Goal: Task Accomplishment & Management: Manage account settings

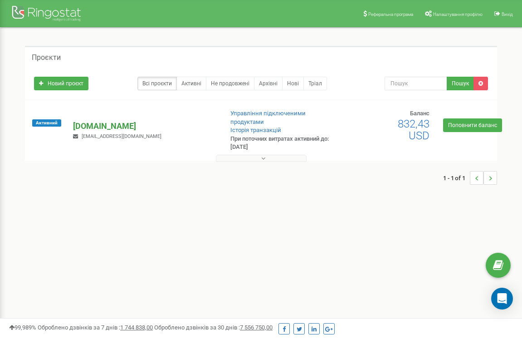
click at [107, 127] on p "[DOMAIN_NAME]" at bounding box center [144, 126] width 142 height 12
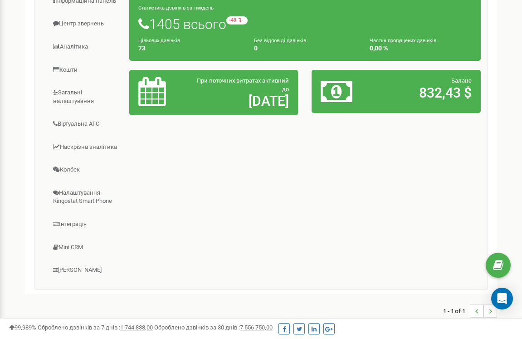
scroll to position [196, 0]
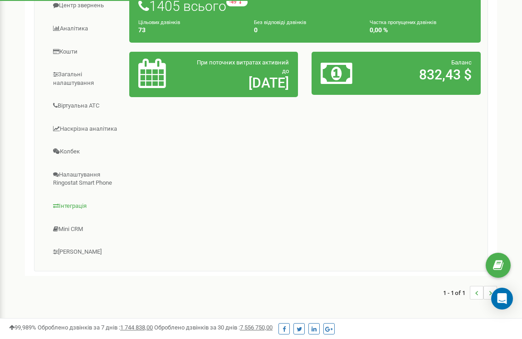
click at [88, 203] on link "Інтеграція" at bounding box center [85, 206] width 88 height 22
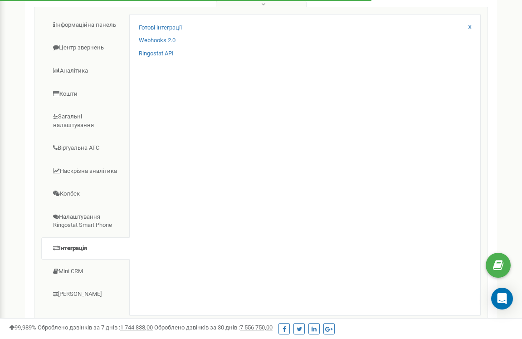
scroll to position [152, 0]
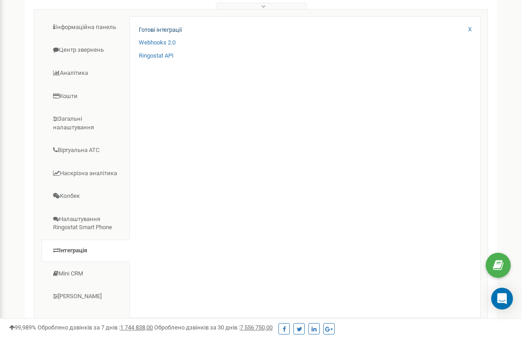
click at [160, 26] on link "Готові інтеграції" at bounding box center [160, 30] width 43 height 9
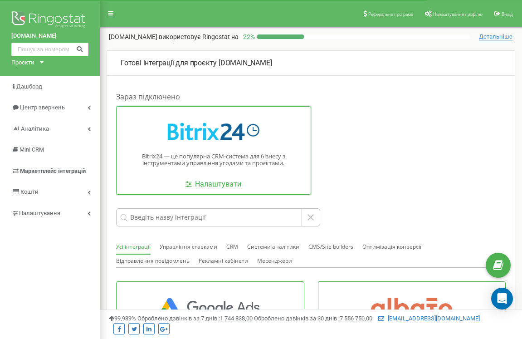
click at [185, 183] on div "Bitrix24 — це популярна CRM-система для бізнесу з інструментами управління угод…" at bounding box center [213, 150] width 195 height 88
click at [234, 181] on link "Налаштувати" at bounding box center [213, 184] width 56 height 10
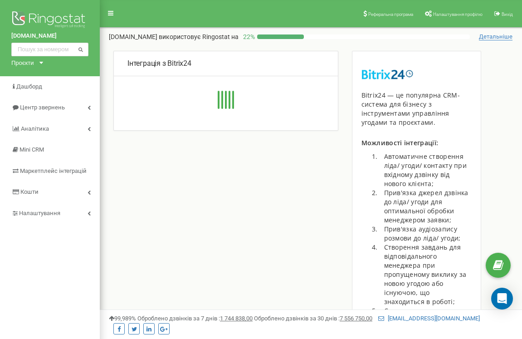
type input "https://crm.atlas.net.ua/rest/2466/8x3ikmgp70ygjw67/"
type input "https://crm.atlas.net.ua"
type input "2466"
type input "8x3ikmgp70ygjw67"
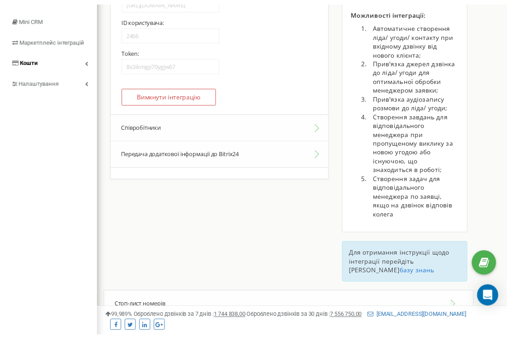
scroll to position [121, 0]
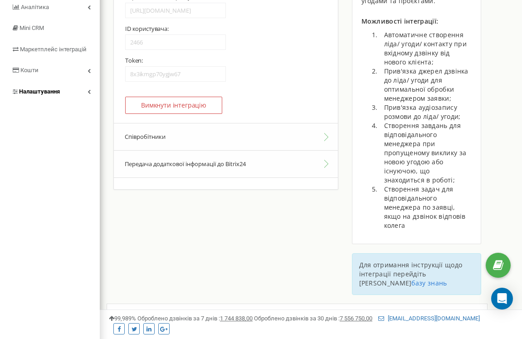
click at [87, 89] on icon at bounding box center [88, 91] width 3 height 5
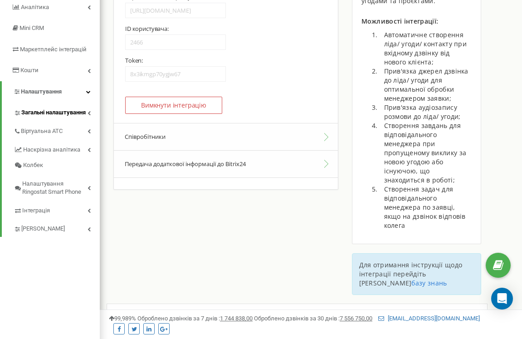
click at [78, 111] on span "Загальні налаштування" at bounding box center [53, 112] width 64 height 9
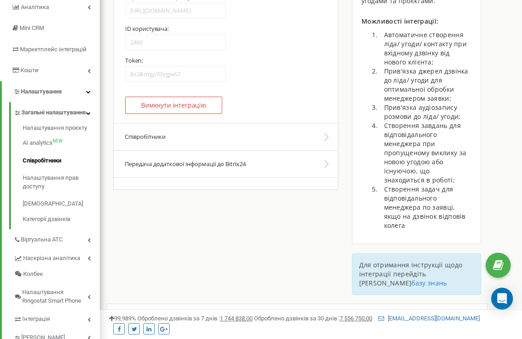
click at [39, 165] on link "Співробітники" at bounding box center [61, 161] width 77 height 18
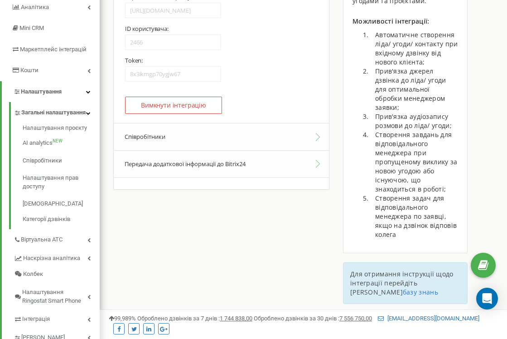
scroll to position [114, 0]
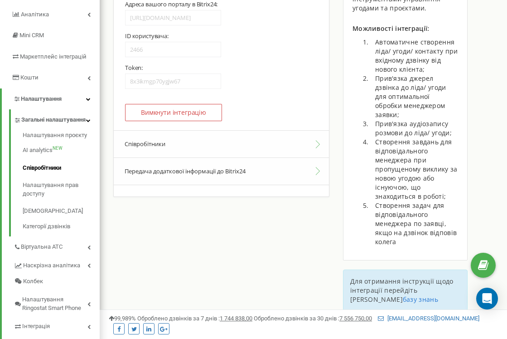
click at [58, 176] on link "Співробітники" at bounding box center [61, 168] width 77 height 18
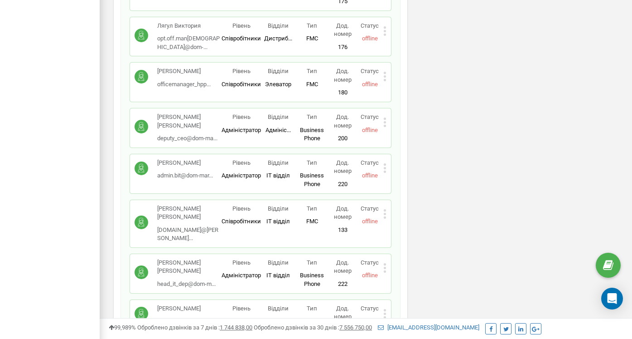
scroll to position [3306, 0]
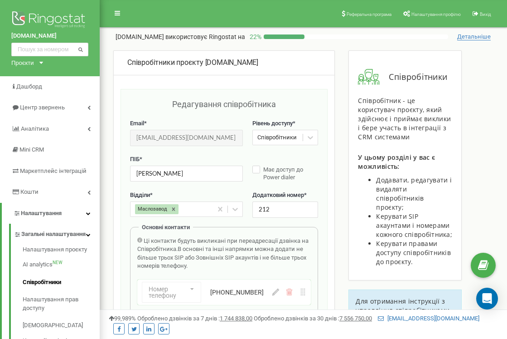
scroll to position [0, 0]
click at [277, 289] on icon at bounding box center [275, 291] width 7 height 7
drag, startPoint x: 277, startPoint y: 289, endPoint x: 194, endPoint y: 285, distance: 83.5
click at [194, 285] on div "Номер телефону Номер телефону SIP Зовнішній SIP [GEOGRAPHIC_DATA] ([GEOGRAPHIC_…" at bounding box center [212, 291] width 140 height 21
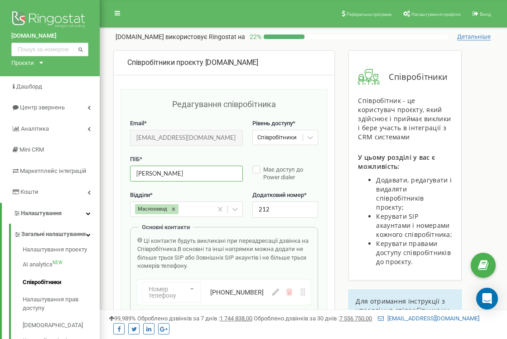
drag, startPoint x: 182, startPoint y: 172, endPoint x: 123, endPoint y: 169, distance: 59.5
click at [123, 169] on div "Редагування співробітника Email * zakupka@harveles.com Email недоступний для ре…" at bounding box center [224, 301] width 207 height 424
click at [223, 140] on input "[EMAIL_ADDRESS][DOMAIN_NAME]" at bounding box center [186, 138] width 113 height 16
drag, startPoint x: 223, startPoint y: 140, endPoint x: 119, endPoint y: 137, distance: 104.3
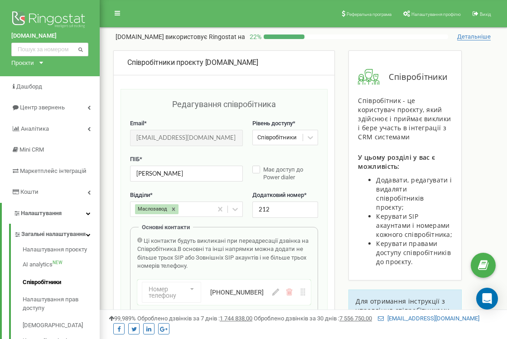
scroll to position [0, 0]
click at [53, 289] on link "Співробітники" at bounding box center [61, 282] width 77 height 18
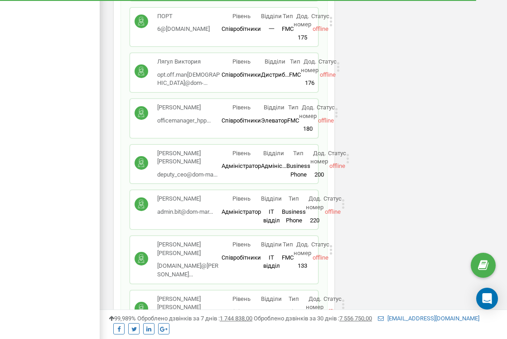
scroll to position [3234, 0]
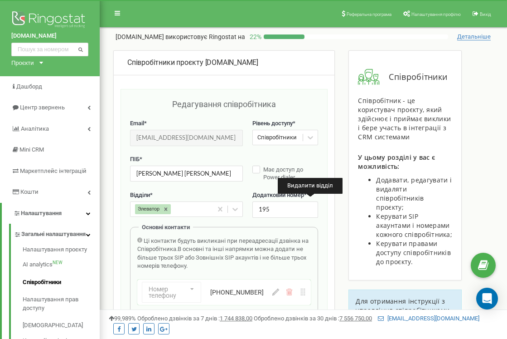
scroll to position [0, 0]
drag, startPoint x: 202, startPoint y: 174, endPoint x: 120, endPoint y: 169, distance: 82.2
click at [261, 292] on div "+380631370070" at bounding box center [241, 291] width 63 height 9
click at [276, 293] on button at bounding box center [275, 291] width 7 height 7
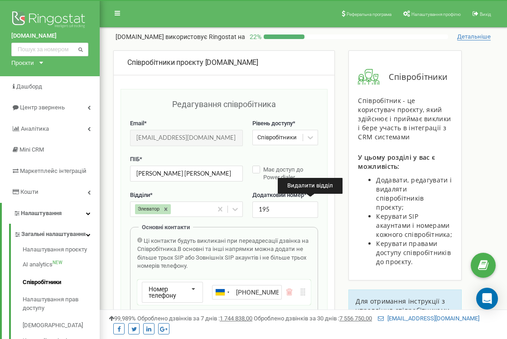
scroll to position [0, 5]
drag, startPoint x: 277, startPoint y: 291, endPoint x: 176, endPoint y: 279, distance: 102.2
click at [176, 281] on div "Номер телефону Номер телефону SIP Зовнішній SIP Ukraine (Україна) + 380 Afghani…" at bounding box center [212, 291] width 140 height 21
drag, startPoint x: 224, startPoint y: 140, endPoint x: 126, endPoint y: 132, distance: 97.8
click at [126, 132] on div "Редагування співробітника Email * bloger.agro@polyserv.com.ua Email недоступний…" at bounding box center [224, 301] width 207 height 424
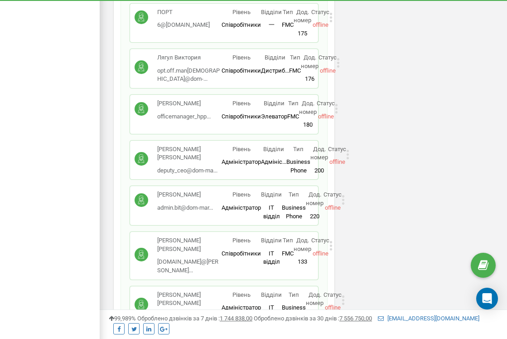
scroll to position [3226, 0]
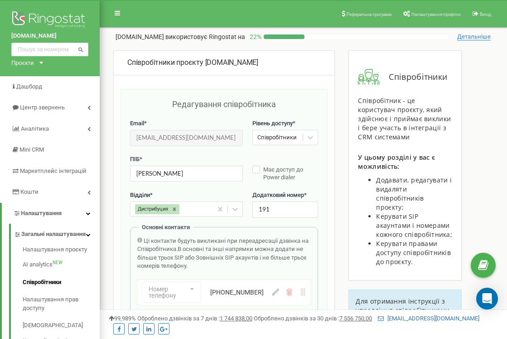
scroll to position [0, 0]
drag, startPoint x: 218, startPoint y: 137, endPoint x: 56, endPoint y: 136, distance: 161.8
drag, startPoint x: 185, startPoint y: 171, endPoint x: 97, endPoint y: 170, distance: 87.5
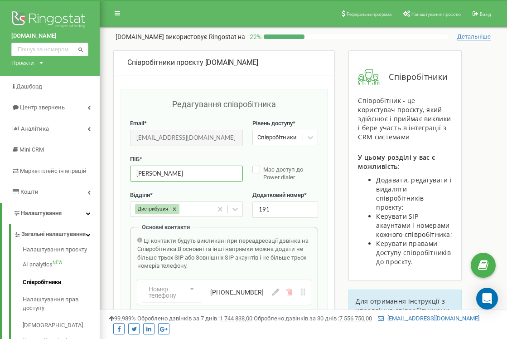
click at [276, 290] on icon at bounding box center [275, 291] width 7 height 7
drag, startPoint x: 279, startPoint y: 291, endPoint x: 157, endPoint y: 287, distance: 122.0
click at [157, 287] on div "Номер телефону Номер телефону SIP Зовнішній SIP [GEOGRAPHIC_DATA] ([GEOGRAPHIC_…" at bounding box center [212, 291] width 140 height 21
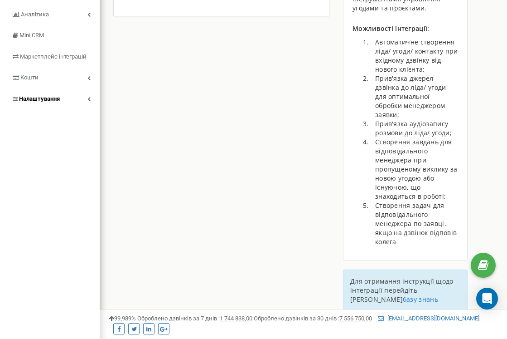
type input "https://crm.atlas.net.ua/rest/2466/8x3ikmgp70ygjw67/"
type input "https://crm.atlas.net.ua"
type input "2466"
type input "8x3ikmgp70ygjw67"
click at [87, 92] on link "Налаштування" at bounding box center [50, 98] width 100 height 21
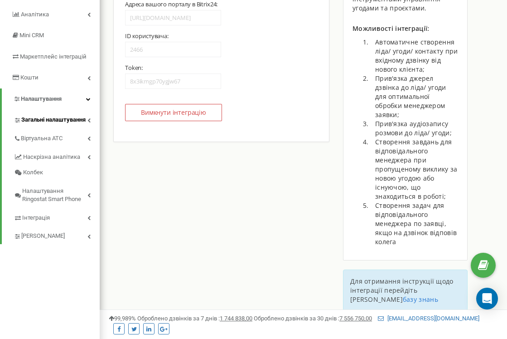
click at [79, 116] on span "Загальні налаштування" at bounding box center [53, 120] width 64 height 9
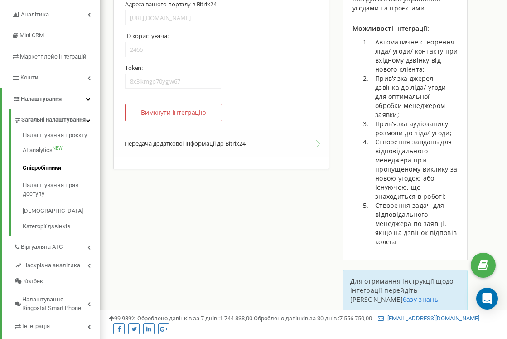
click at [50, 175] on link "Співробітники" at bounding box center [61, 168] width 77 height 18
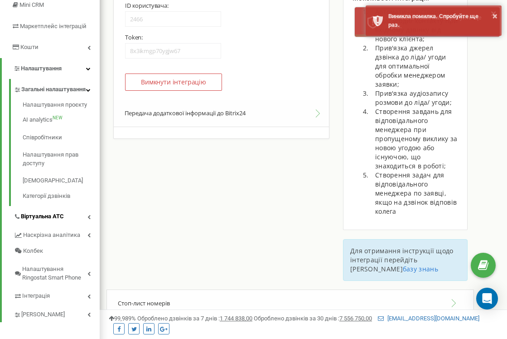
scroll to position [151, 0]
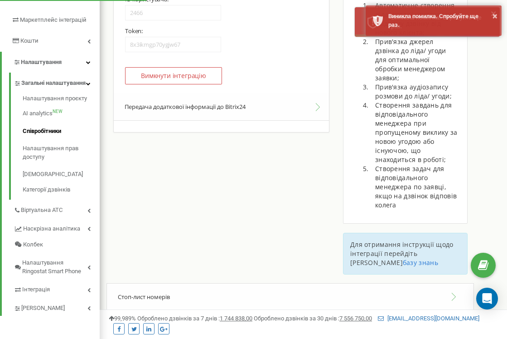
click at [49, 135] on link "Співробітники" at bounding box center [61, 131] width 77 height 18
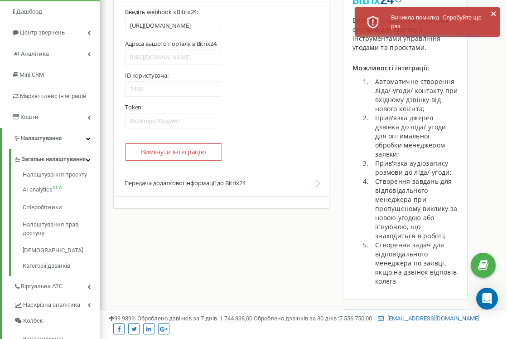
scroll to position [86, 0]
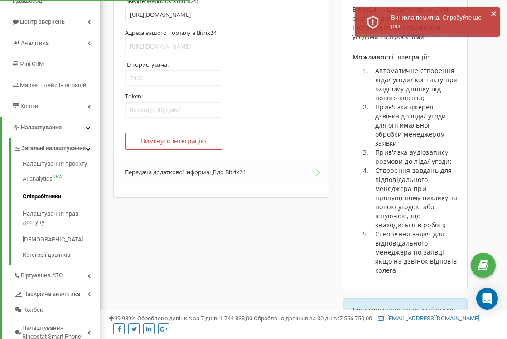
click at [51, 195] on link "Співробітники" at bounding box center [61, 197] width 77 height 18
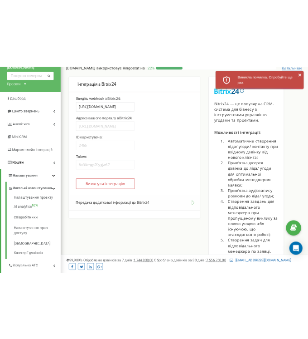
scroll to position [12, 0]
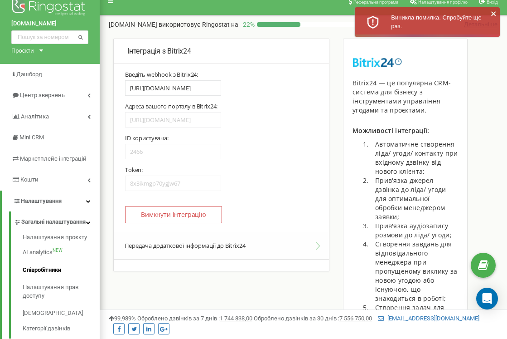
click at [62, 276] on link "Співробітники" at bounding box center [61, 270] width 77 height 18
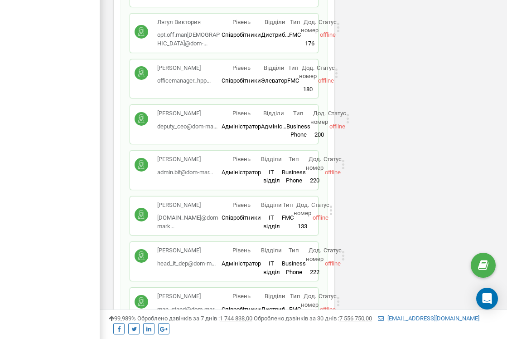
scroll to position [3161, 0]
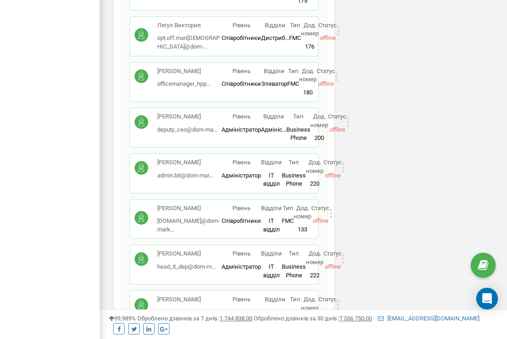
click at [343, 257] on icon at bounding box center [343, 258] width 2 height 2
click at [354, 271] on span "Редагувати" at bounding box center [372, 274] width 36 height 6
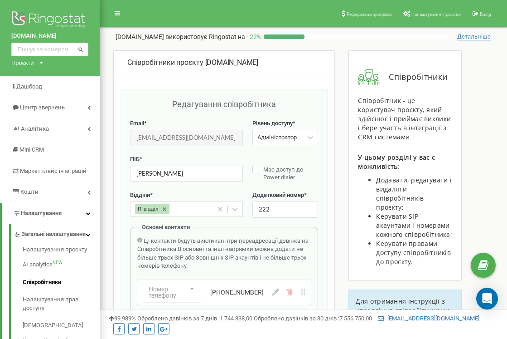
scroll to position [0, 0]
drag, startPoint x: 220, startPoint y: 135, endPoint x: 59, endPoint y: 132, distance: 160.9
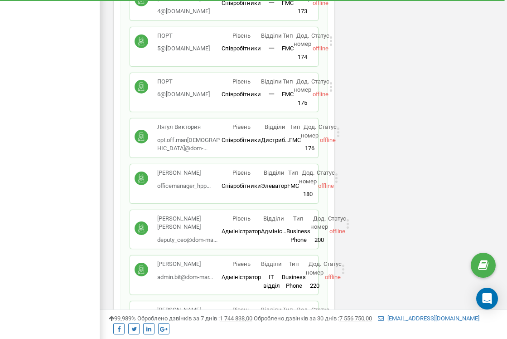
scroll to position [3168, 0]
click at [331, 314] on icon at bounding box center [331, 315] width 2 height 2
click at [336, 323] on div "Редагувати" at bounding box center [374, 330] width 89 height 14
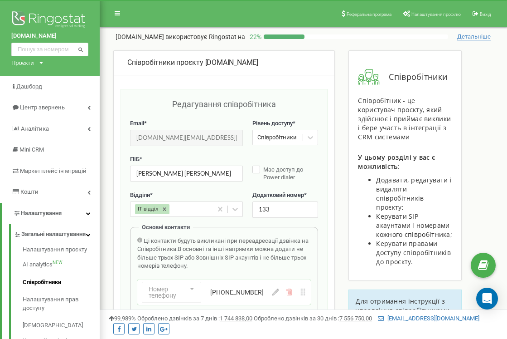
scroll to position [0, 0]
click at [274, 292] on icon at bounding box center [275, 291] width 7 height 7
drag, startPoint x: 278, startPoint y: 289, endPoint x: 164, endPoint y: 279, distance: 115.1
click at [164, 281] on div "Номер телефону Номер телефону SIP Зовнішній SIP [GEOGRAPHIC_DATA] ([GEOGRAPHIC_…" at bounding box center [212, 291] width 140 height 21
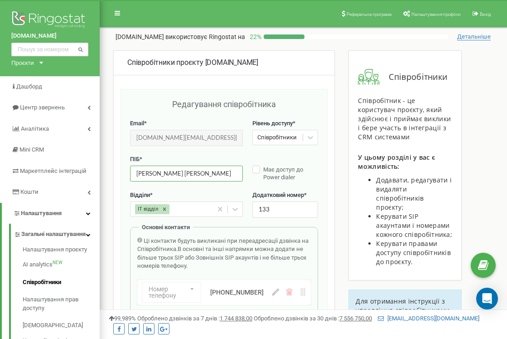
drag, startPoint x: 188, startPoint y: 167, endPoint x: 215, endPoint y: 175, distance: 28.4
click at [215, 175] on input "[PERSON_NAME] [PERSON_NAME]" at bounding box center [186, 173] width 113 height 16
drag, startPoint x: 223, startPoint y: 133, endPoint x: 130, endPoint y: 126, distance: 93.2
click at [130, 126] on div "Email * [DOMAIN_NAME][EMAIL_ADDRESS][DOMAIN_NAME] Email недоступний для редагув…" at bounding box center [186, 132] width 113 height 27
click at [46, 286] on link "Співробітники" at bounding box center [61, 282] width 77 height 18
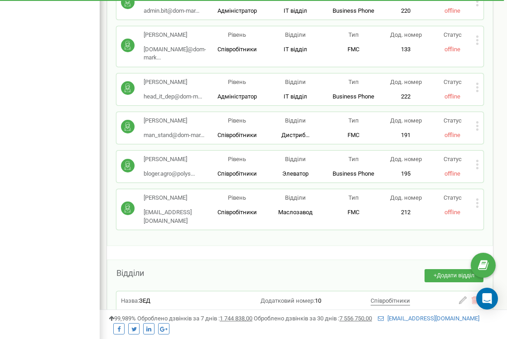
scroll to position [3082, 0]
click at [476, 7] on icon at bounding box center [477, 2] width 3 height 10
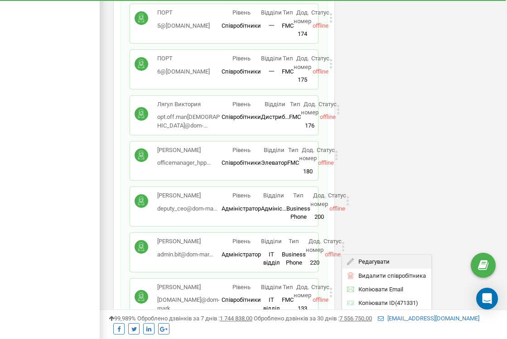
click at [358, 258] on span "Редагувати" at bounding box center [372, 261] width 36 height 6
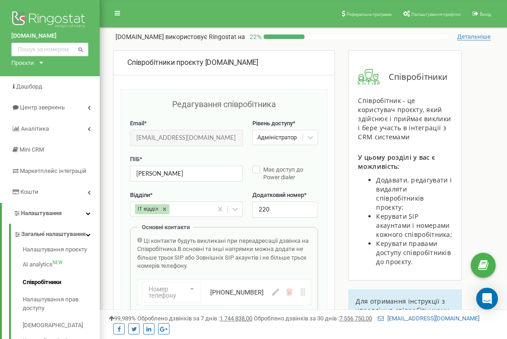
scroll to position [0, 0]
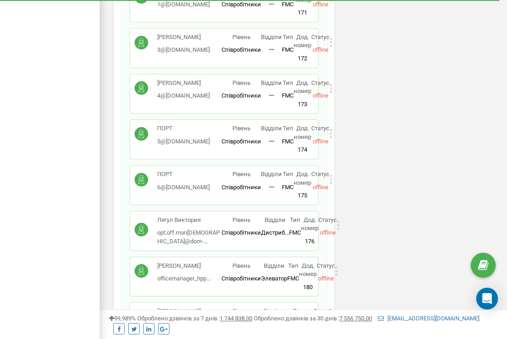
scroll to position [2967, 0]
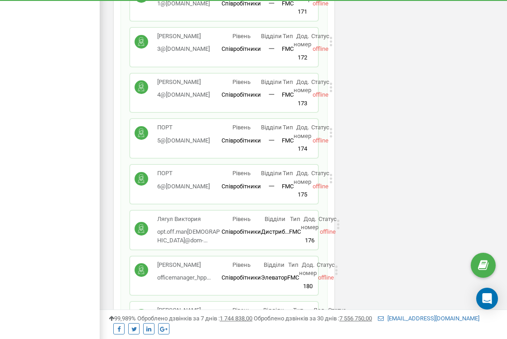
click at [349, 314] on icon at bounding box center [348, 315] width 2 height 2
click at [371, 327] on span "Редагувати" at bounding box center [376, 330] width 36 height 6
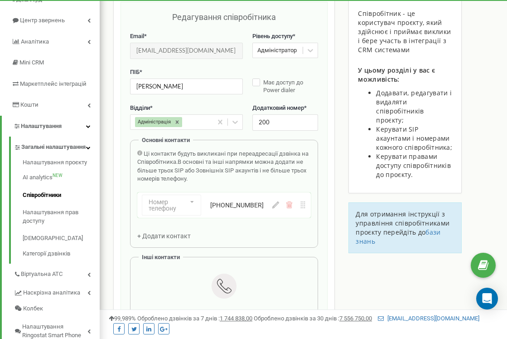
scroll to position [82, 0]
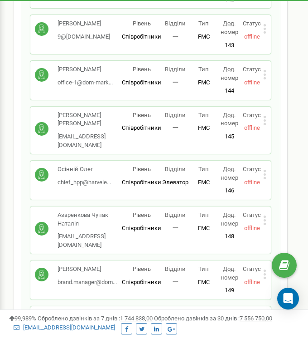
scroll to position [1759, 0]
click at [265, 269] on icon at bounding box center [265, 270] width 2 height 2
click at [278, 214] on div "Співробітники + Додати співробітника Бібік Світлана [EMAIL_ADDRESS][DOMAIN_NAME…" at bounding box center [151, 84] width 260 height 3509
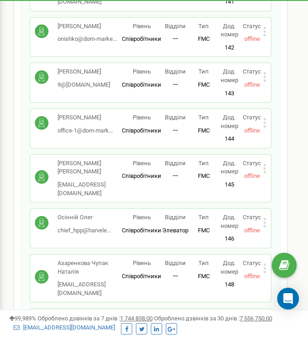
scroll to position [1710, 0]
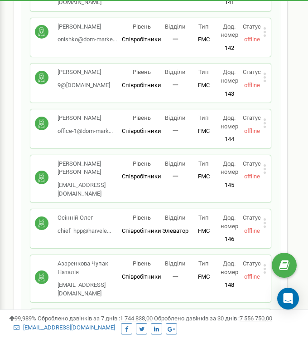
click at [266, 164] on icon at bounding box center [264, 169] width 3 height 10
click at [276, 180] on span "Редагувати" at bounding box center [294, 183] width 36 height 6
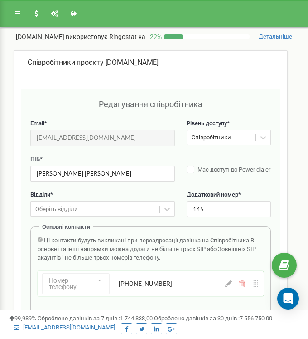
scroll to position [0, 0]
